Goal: Information Seeking & Learning: Learn about a topic

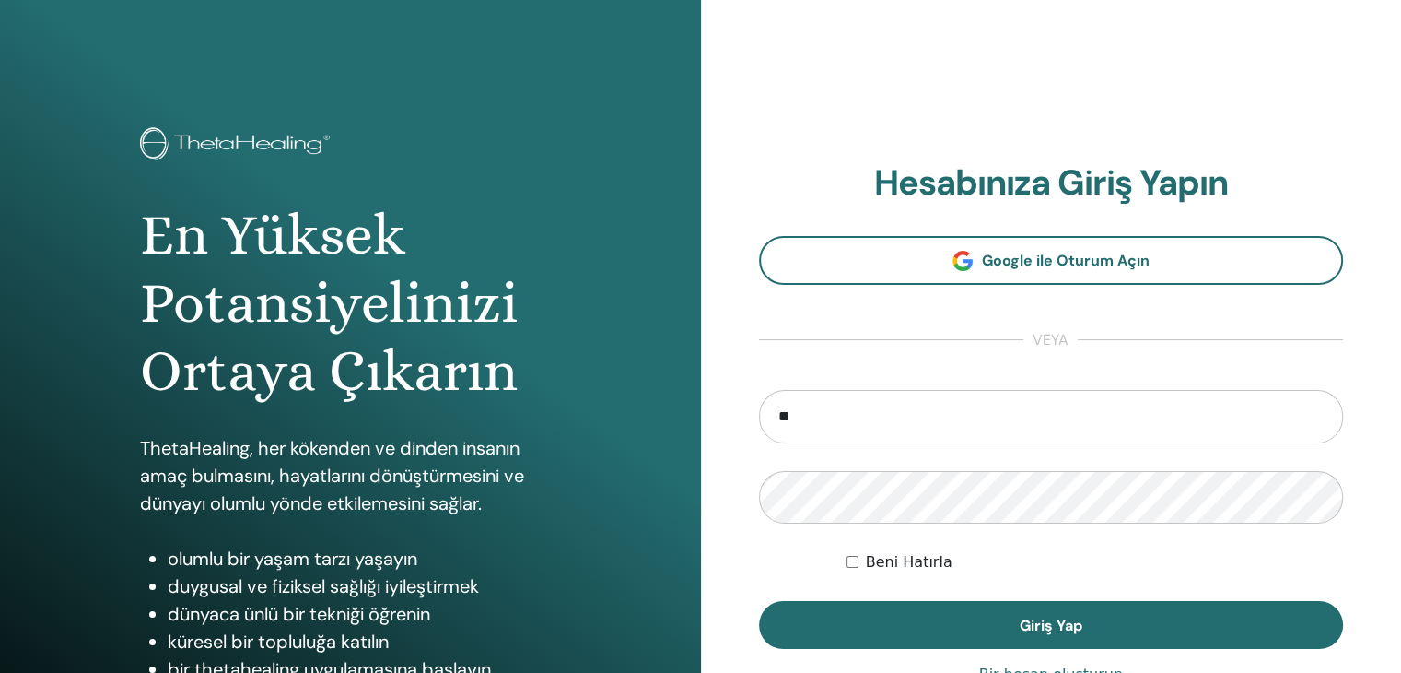
type input "**********"
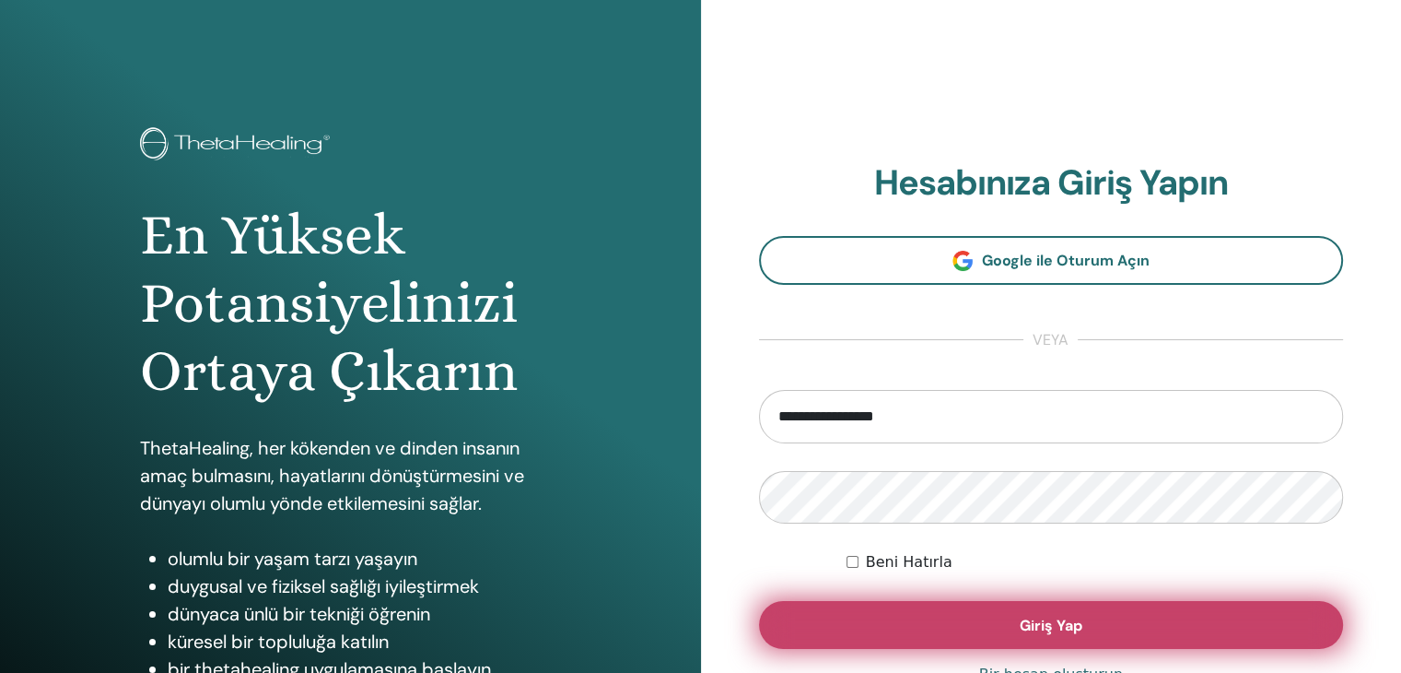
click at [1017, 618] on button "Giriş Yap" at bounding box center [1051, 625] width 585 height 48
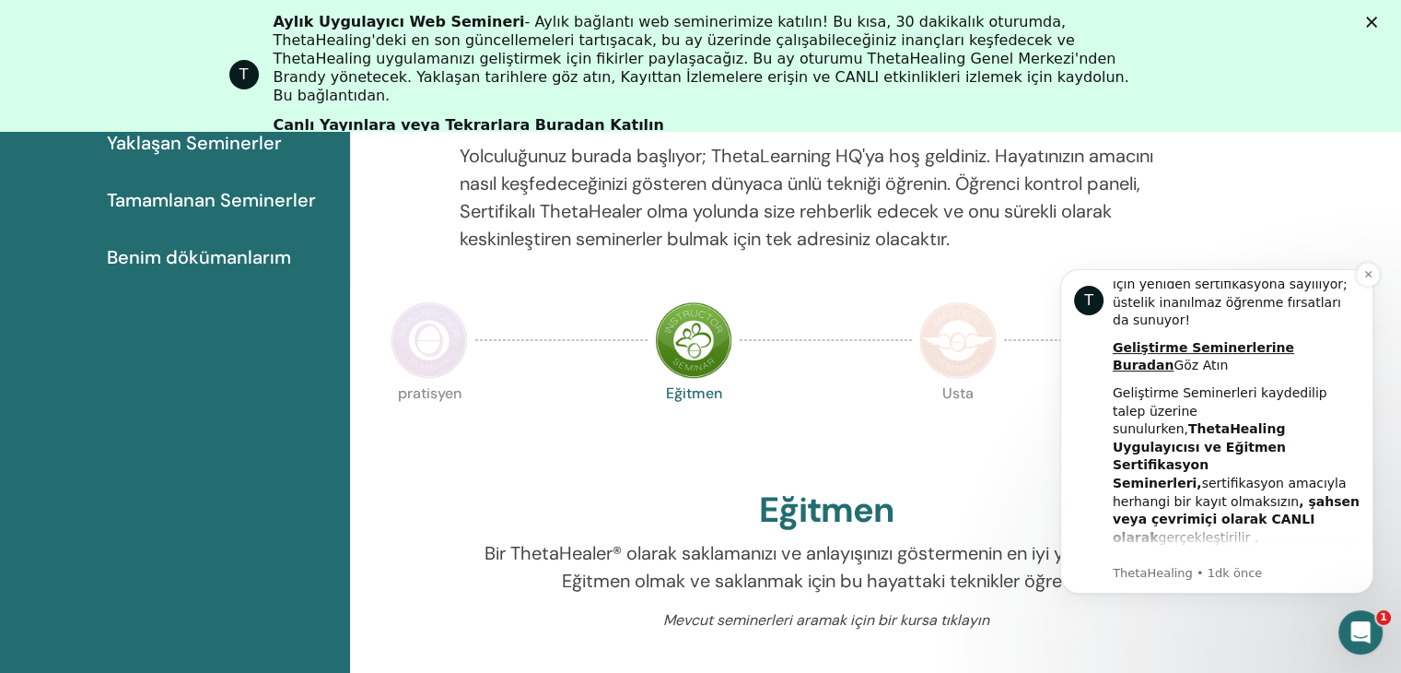
scroll to position [552, 0]
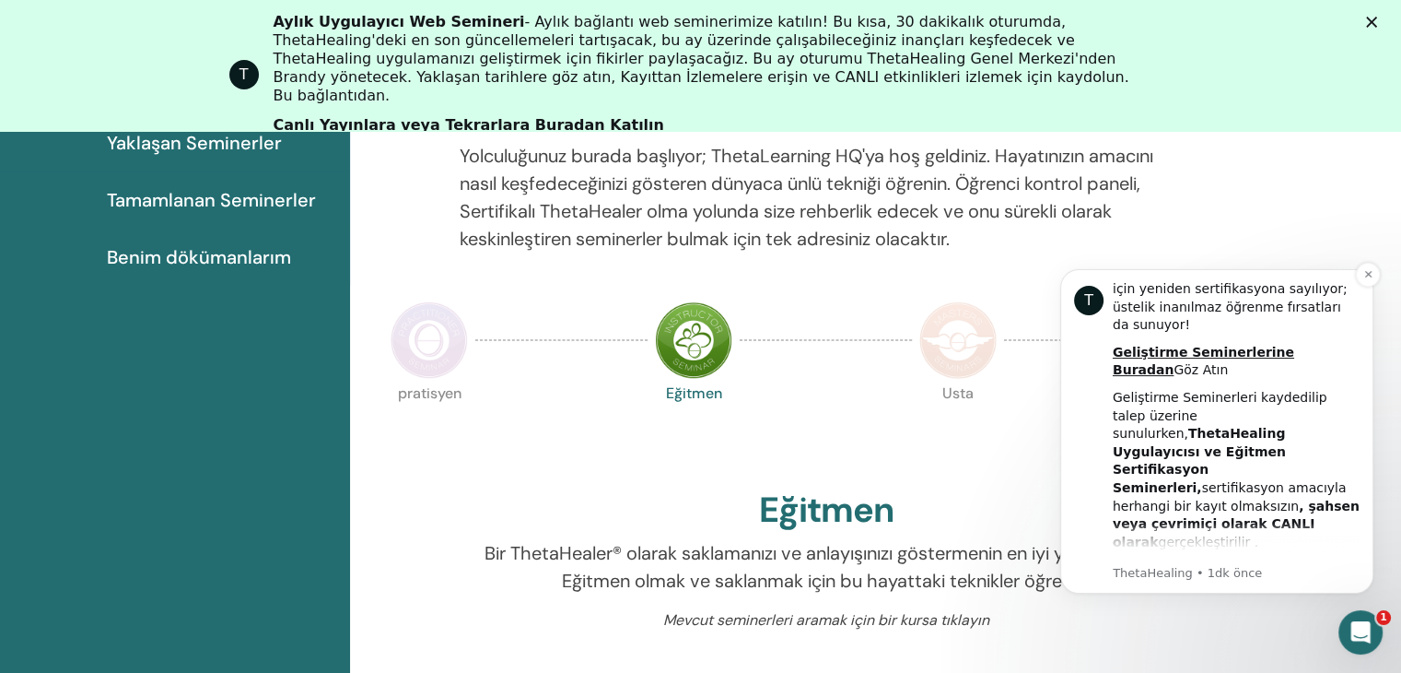
click at [1252, 561] on font "Uygulayıcı Seminerlerini burada" at bounding box center [1191, 577] width 157 height 33
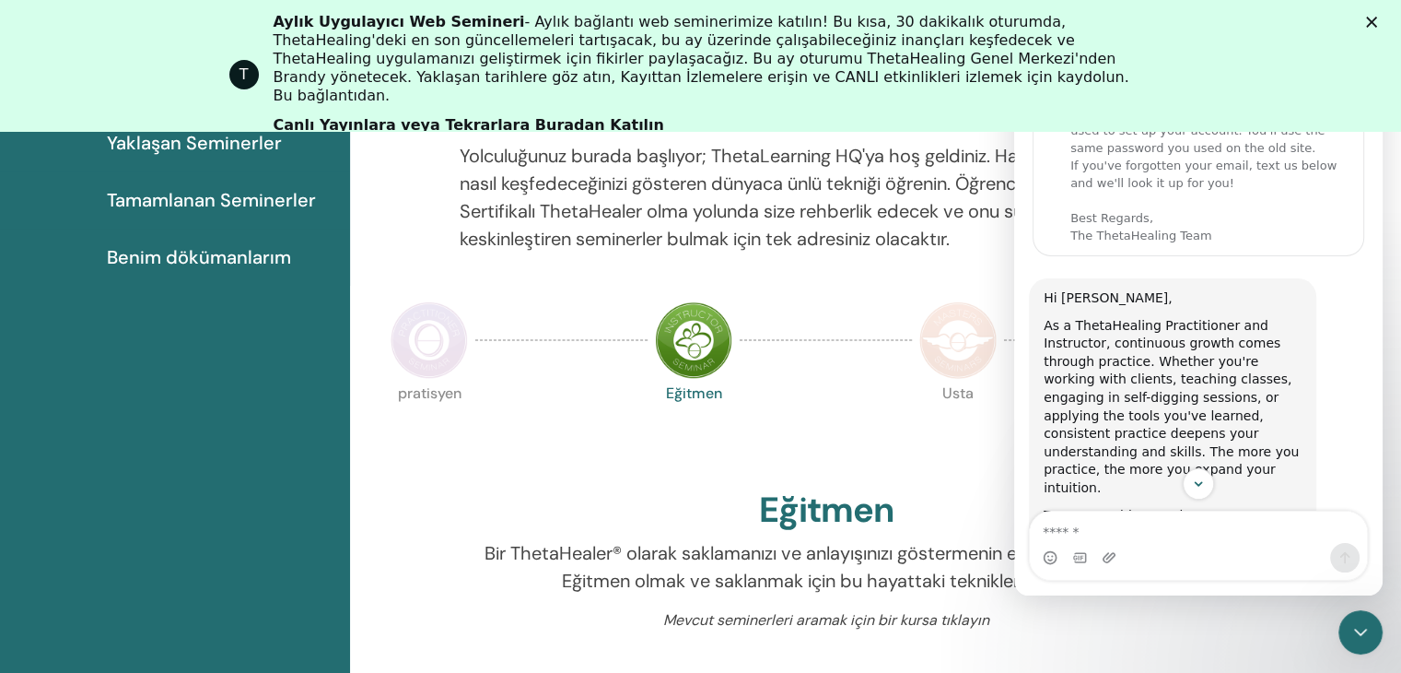
scroll to position [0, 0]
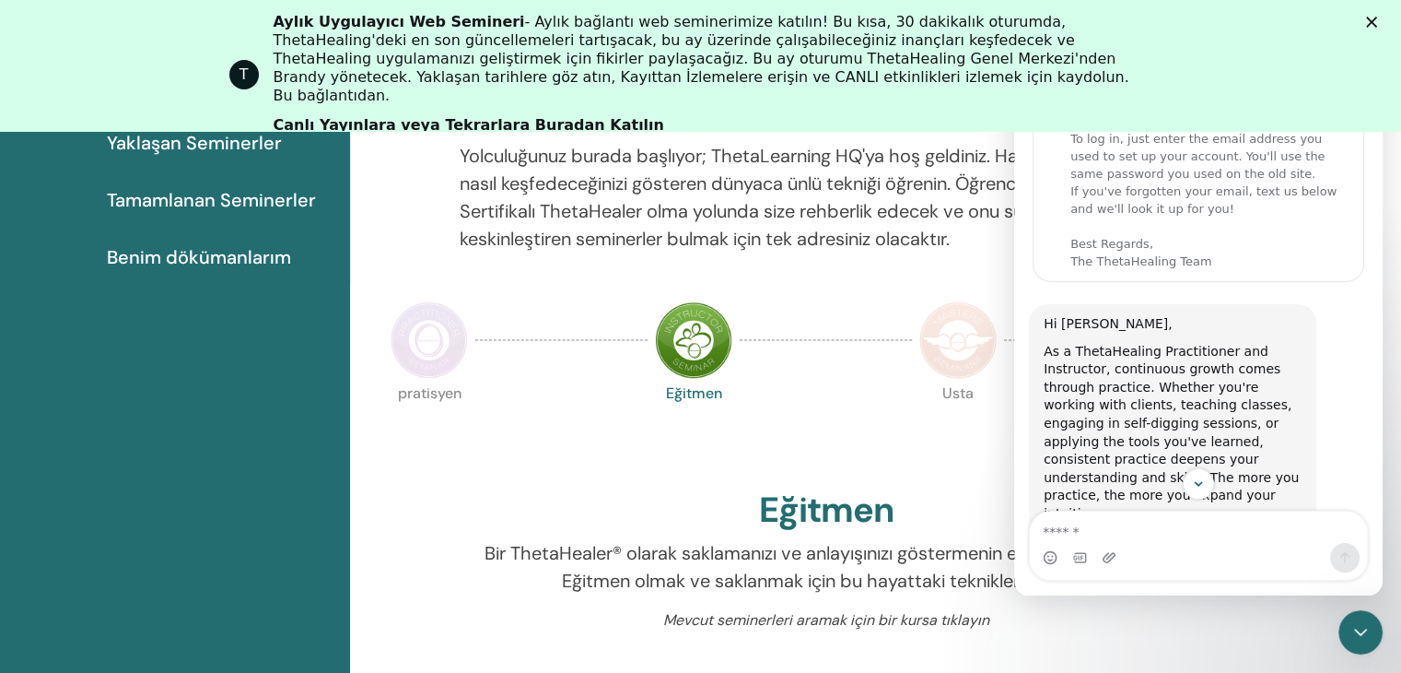
click at [517, 431] on div "pratisyen Eğitmen Usta Bilim Sertifikası" at bounding box center [825, 431] width 885 height 99
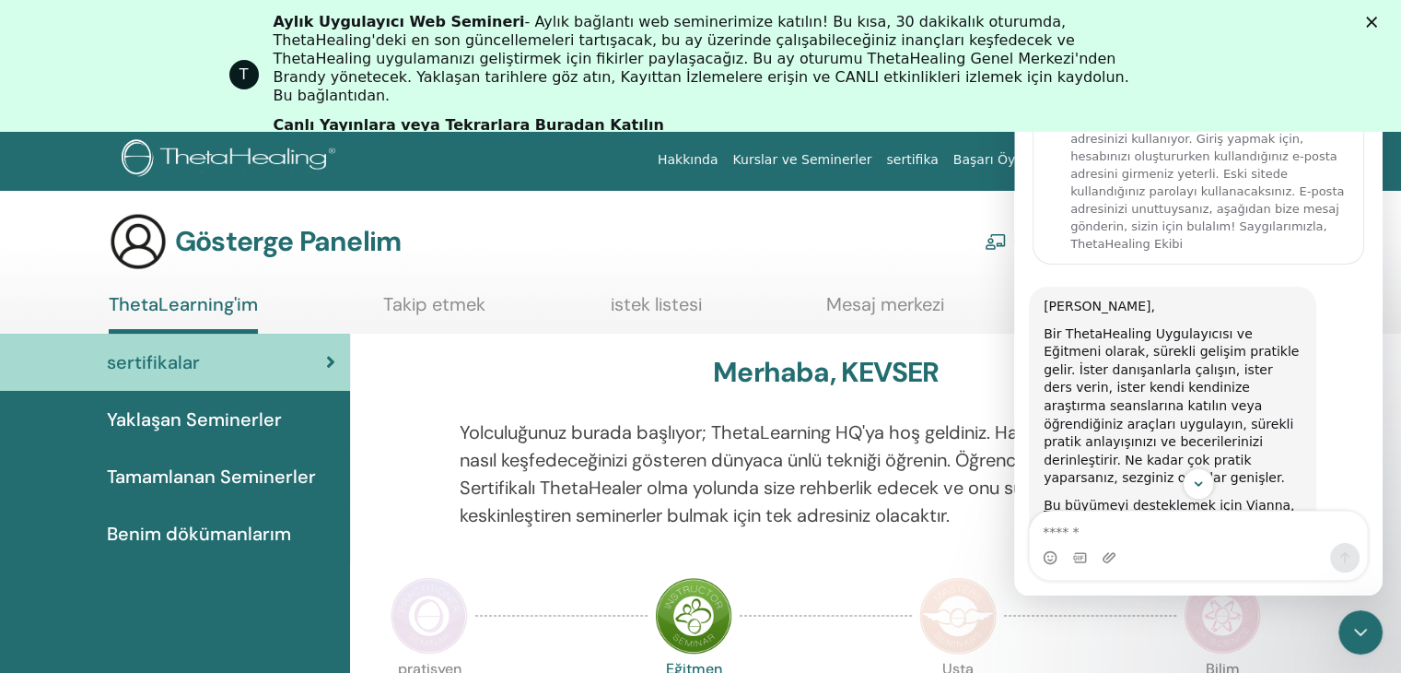
drag, startPoint x: 1373, startPoint y: 200, endPoint x: 2376, endPoint y: 146, distance: 1004.8
click at [402, 116] on font "Canlı Yayınlara veya Tekrarlara Buradan Katılın" at bounding box center [469, 125] width 391 height 18
